Goal: Check status: Check status

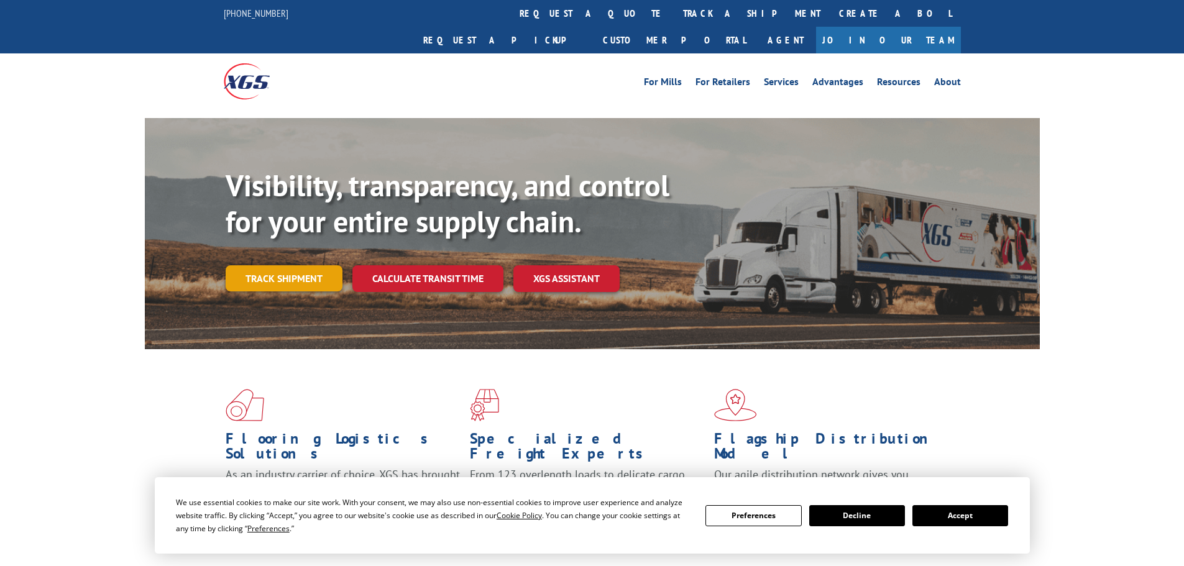
click at [290, 265] on link "Track shipment" at bounding box center [284, 278] width 117 height 26
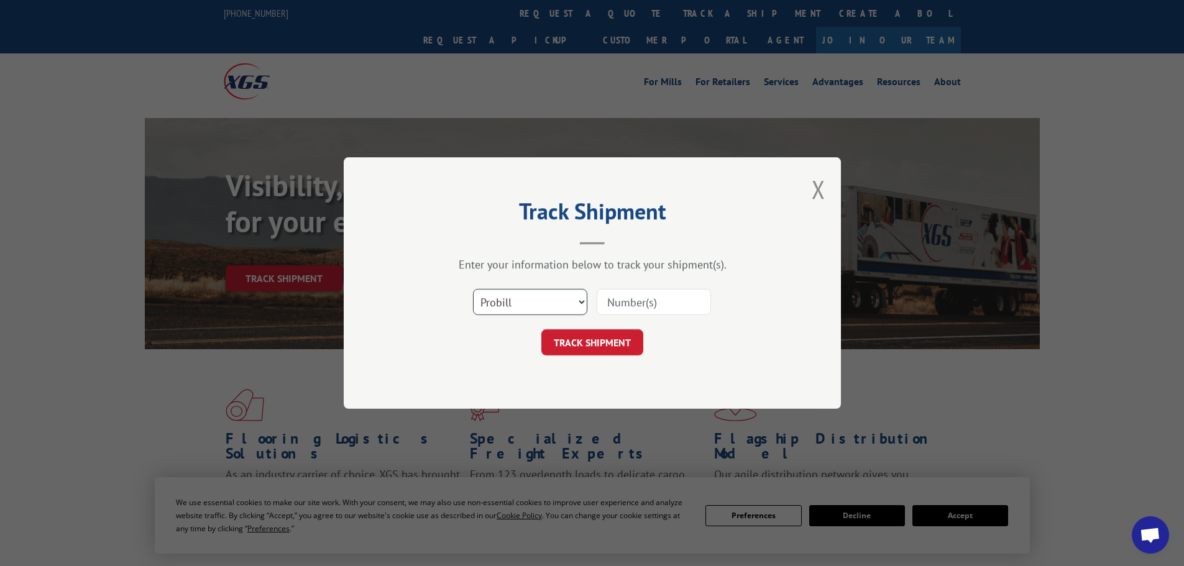
click at [492, 298] on select "Select category... Probill BOL PO" at bounding box center [530, 302] width 114 height 26
select select "bol"
click at [473, 289] on select "Select category... Probill BOL PO" at bounding box center [530, 302] width 114 height 26
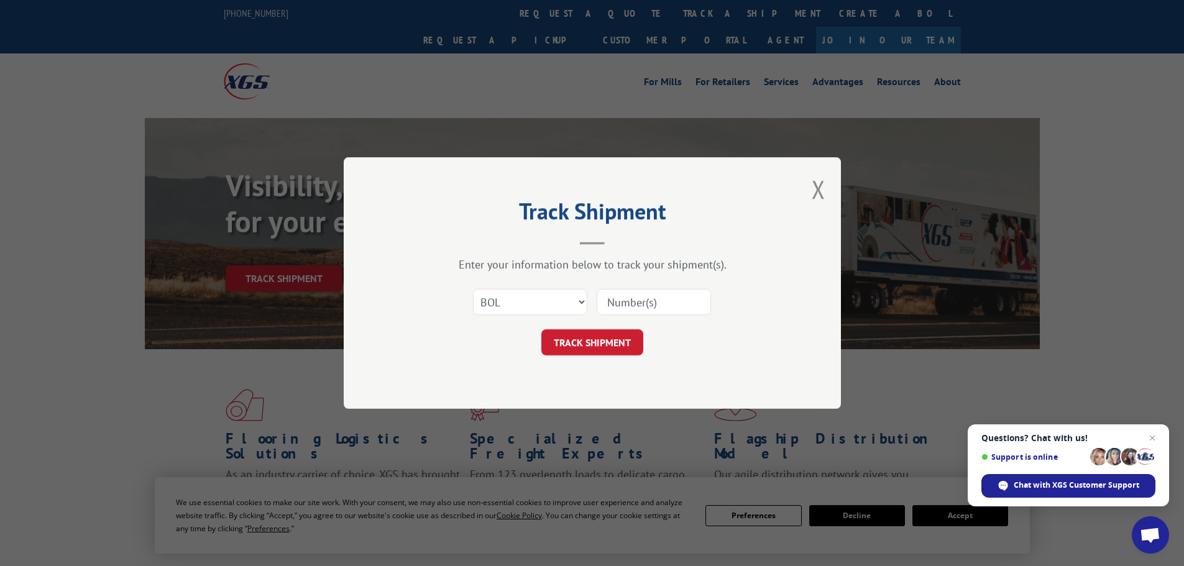
click at [618, 293] on input at bounding box center [654, 302] width 114 height 26
paste input "5443222"
type input "5443222"
click at [606, 348] on button "TRACK SHIPMENT" at bounding box center [592, 342] width 102 height 26
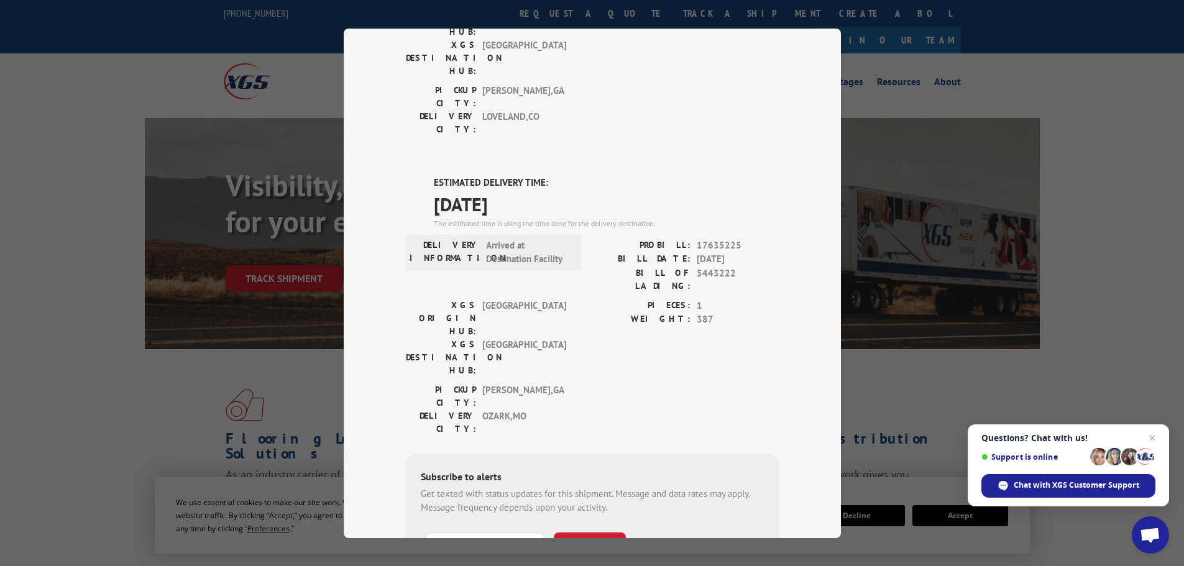
scroll to position [249, 0]
